Goal: Information Seeking & Learning: Learn about a topic

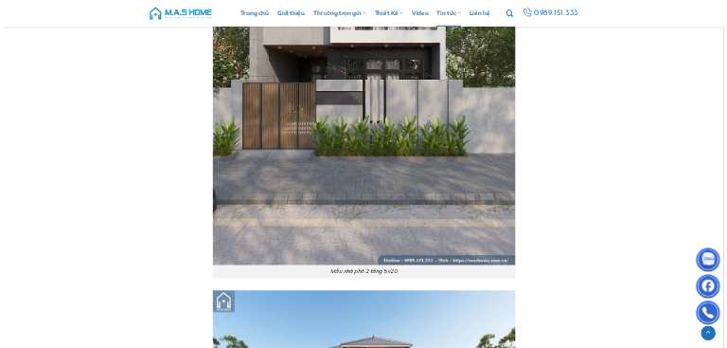
scroll to position [10419, 0]
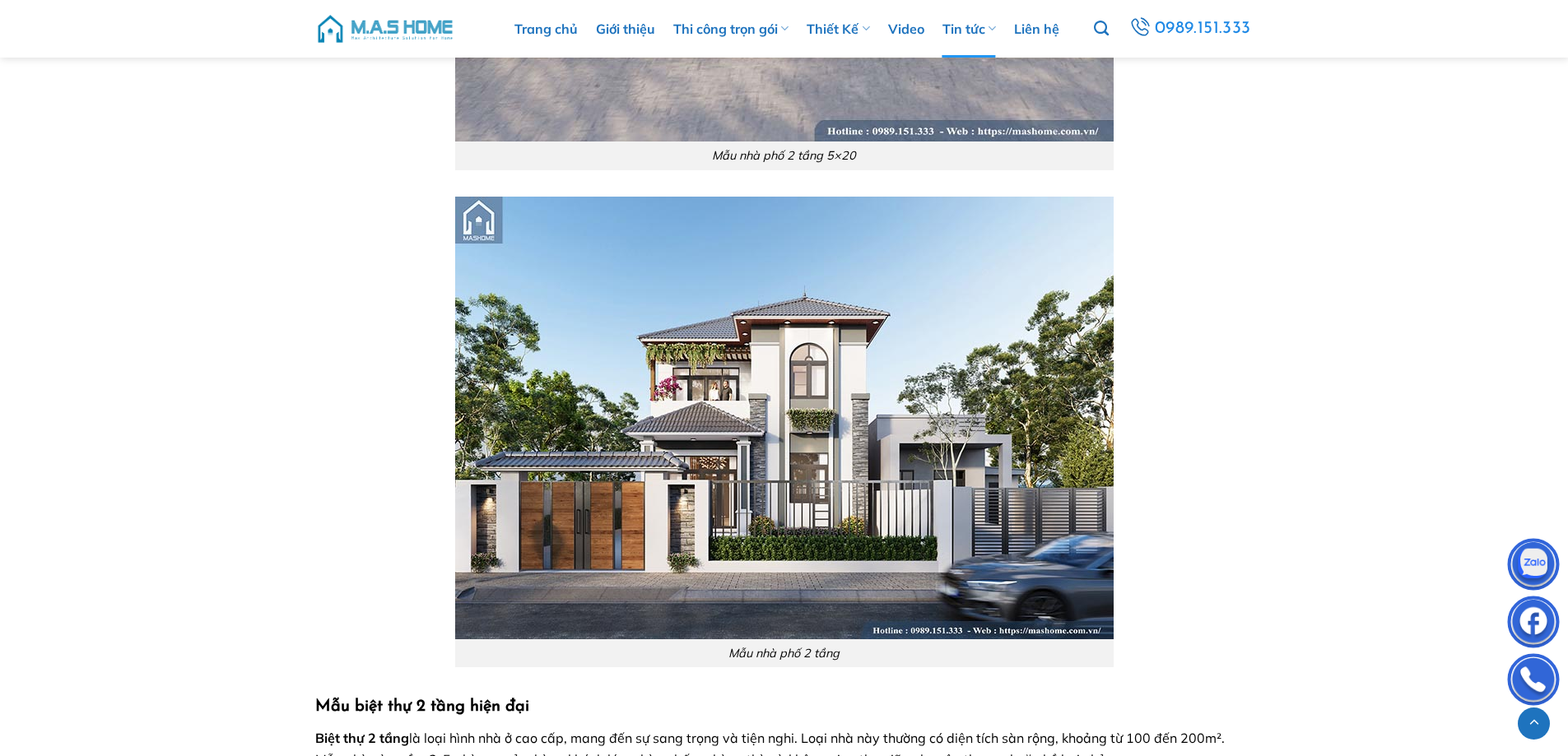
click at [789, 430] on img at bounding box center [785, 418] width 659 height 443
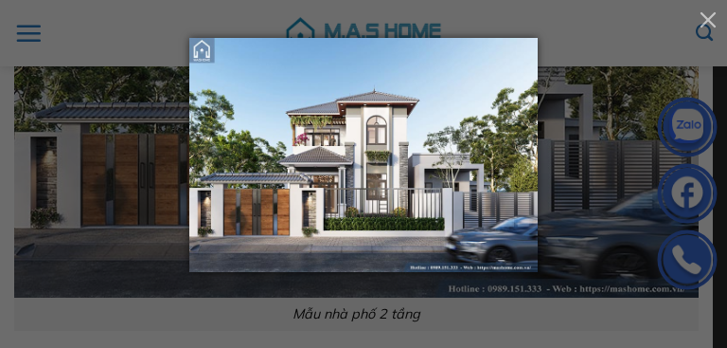
click at [709, 23] on button "button" at bounding box center [709, 19] width 38 height 38
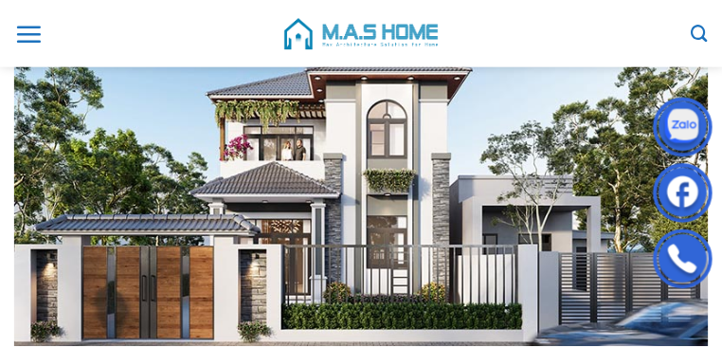
scroll to position [10403, 0]
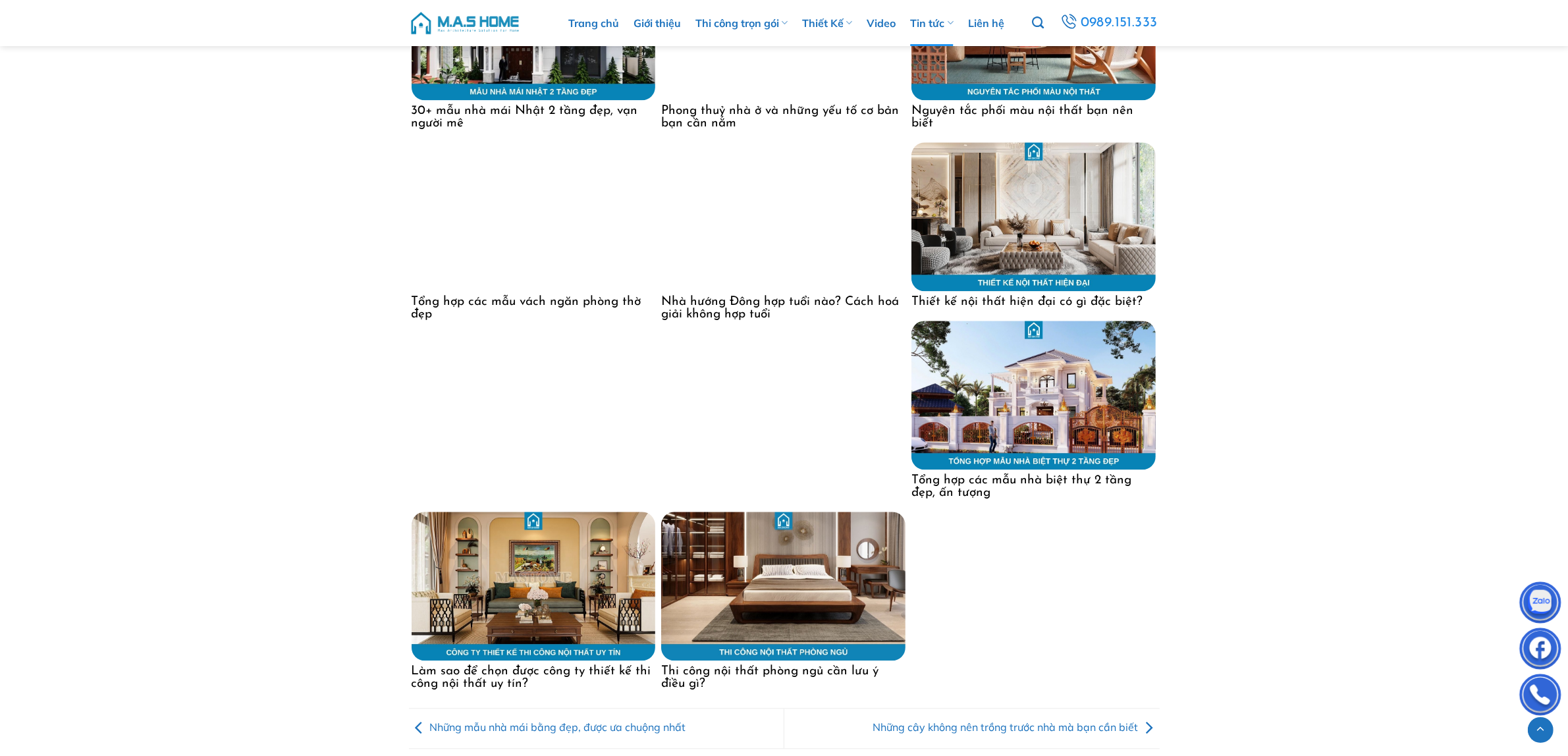
scroll to position [16267, 0]
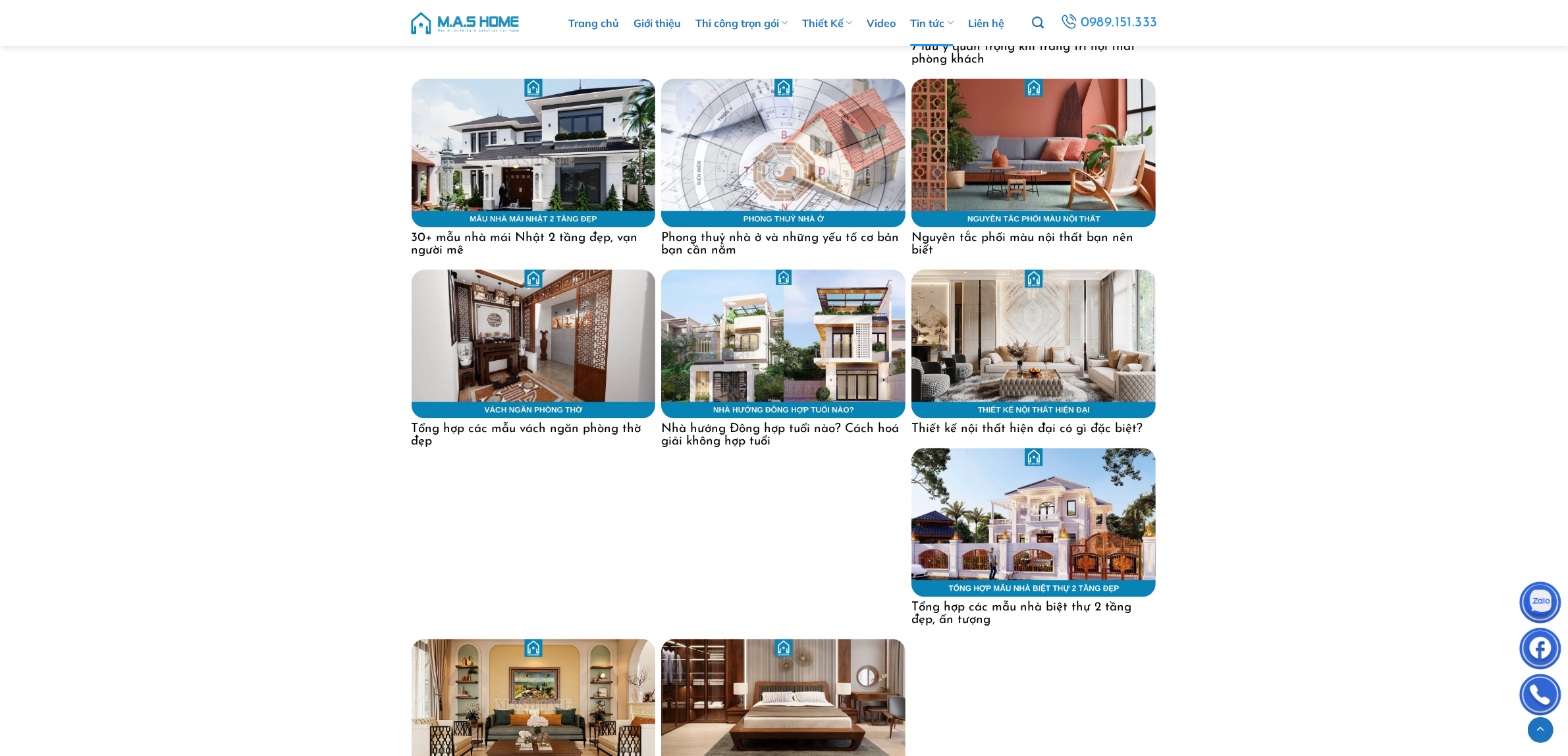
click at [501, 241] on img at bounding box center [783, 344] width 244 height 149
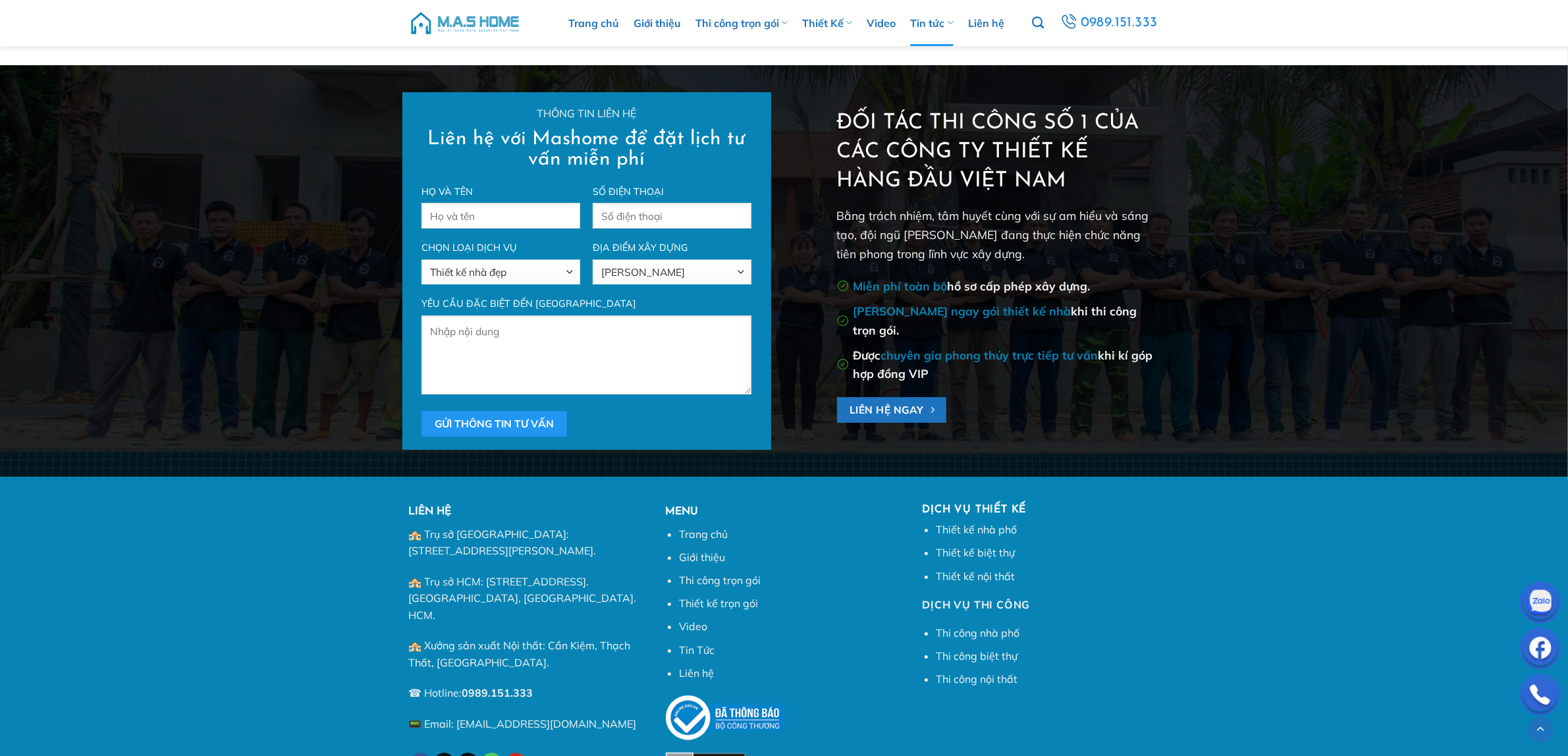
scroll to position [5901, 0]
